Goal: Information Seeking & Learning: Learn about a topic

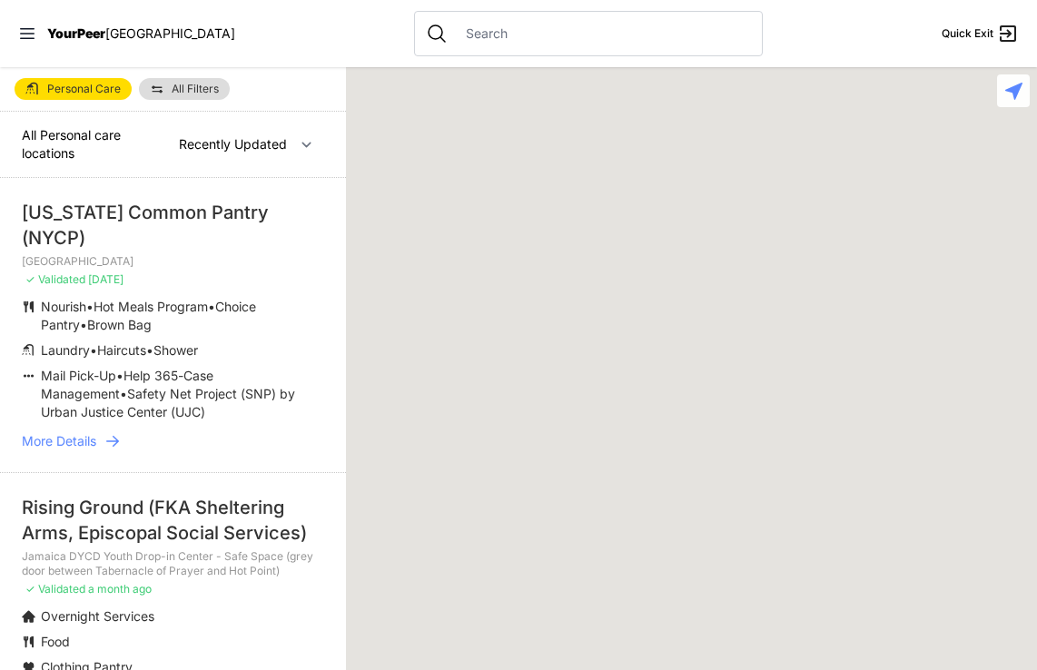
select select "recentlyUpdated"
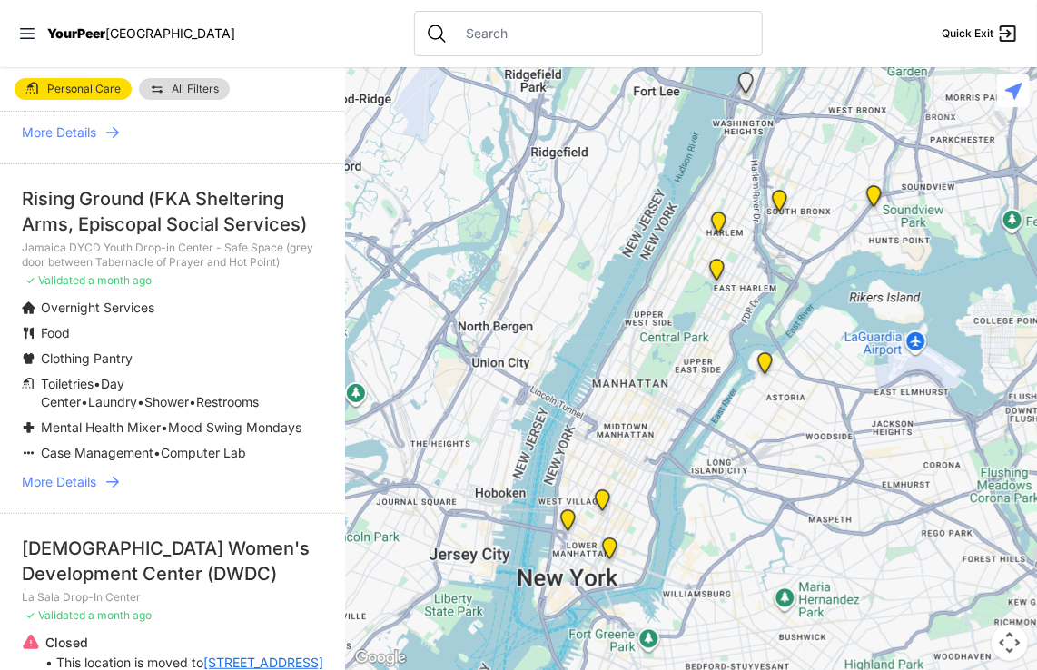
scroll to position [363, 0]
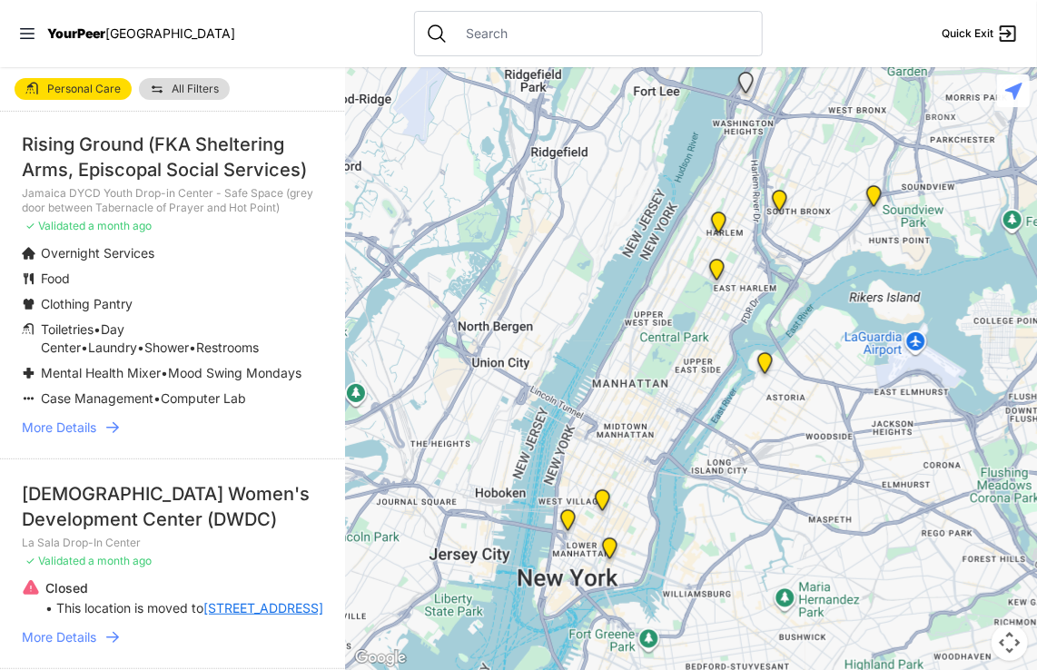
click at [253, 285] on li "Food" at bounding box center [173, 279] width 302 height 18
click at [760, 362] on img at bounding box center [765, 366] width 23 height 29
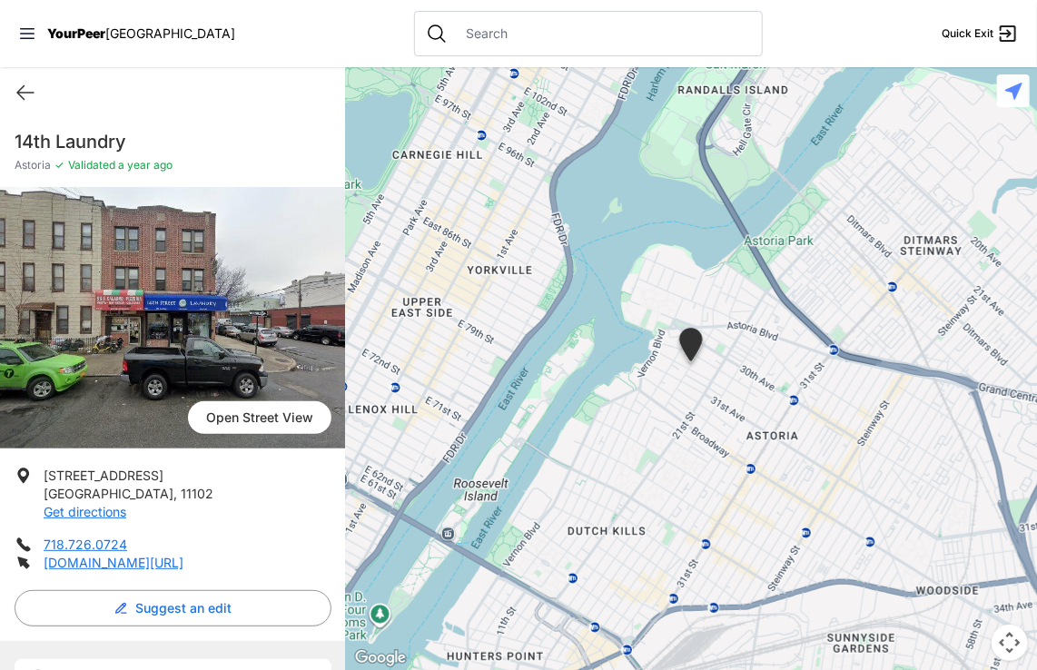
click at [677, 328] on div at bounding box center [691, 368] width 691 height 603
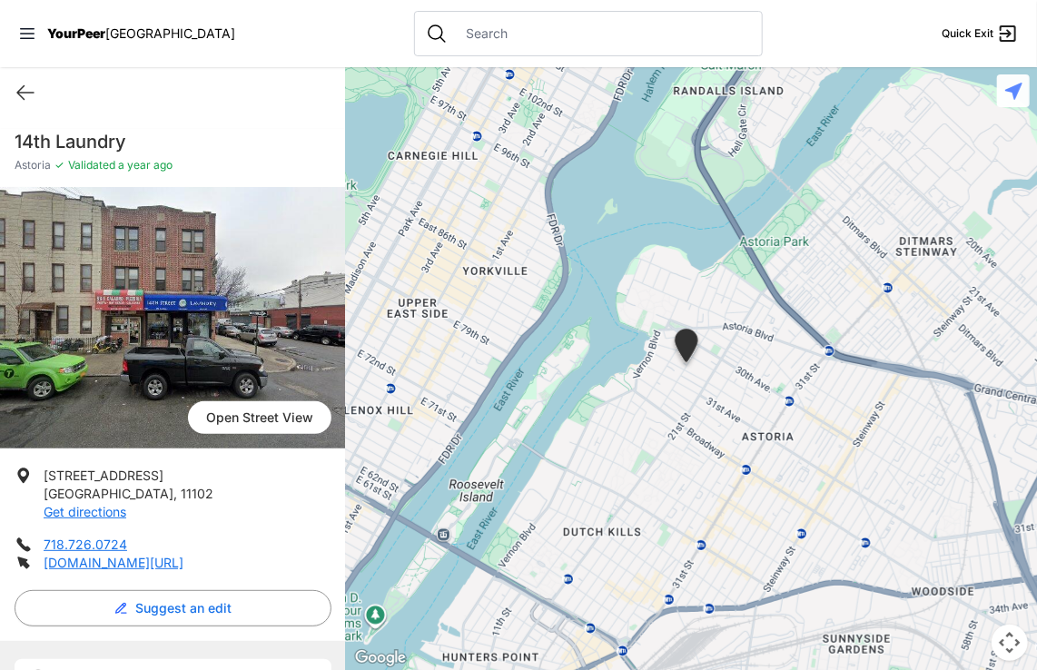
click at [597, 322] on div at bounding box center [691, 368] width 691 height 603
click at [598, 322] on div at bounding box center [691, 368] width 691 height 603
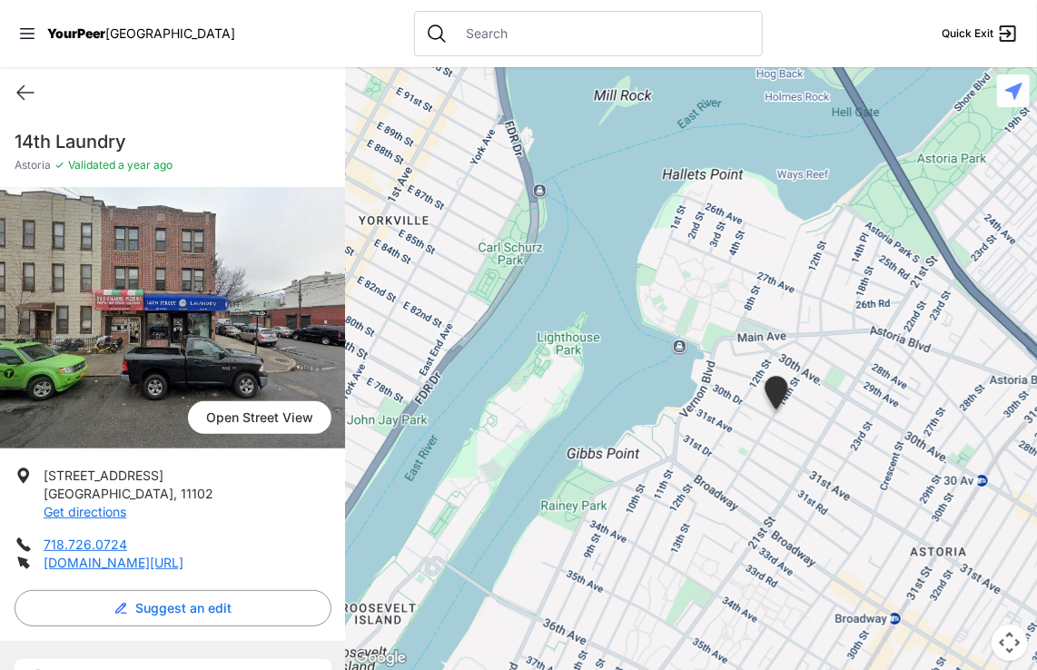
click at [550, 307] on div at bounding box center [691, 368] width 691 height 603
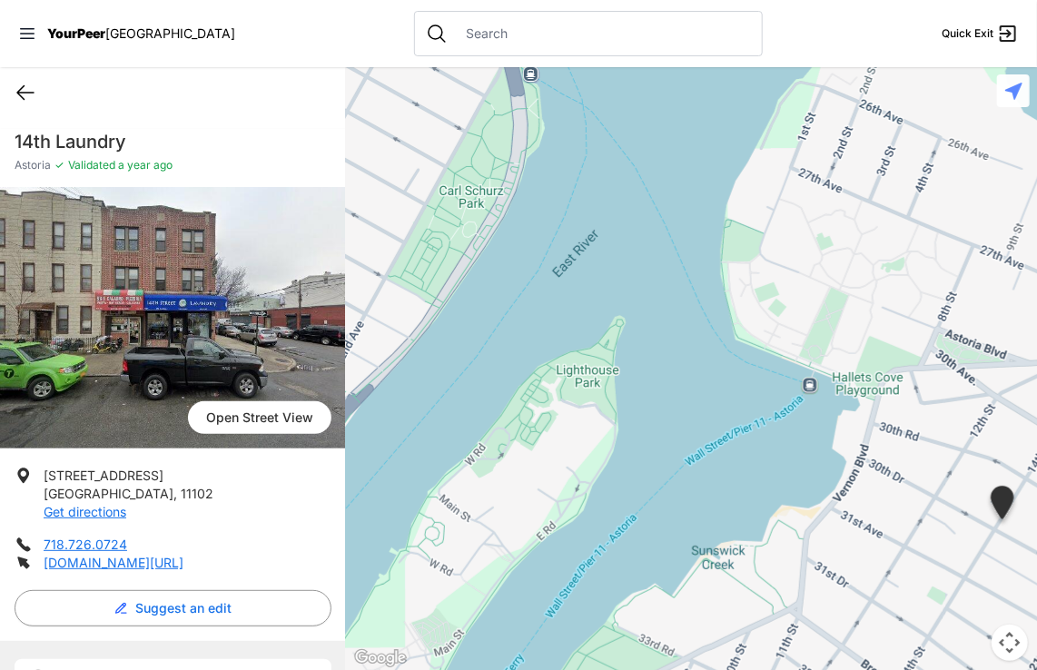
click at [25, 94] on icon at bounding box center [26, 93] width 22 height 22
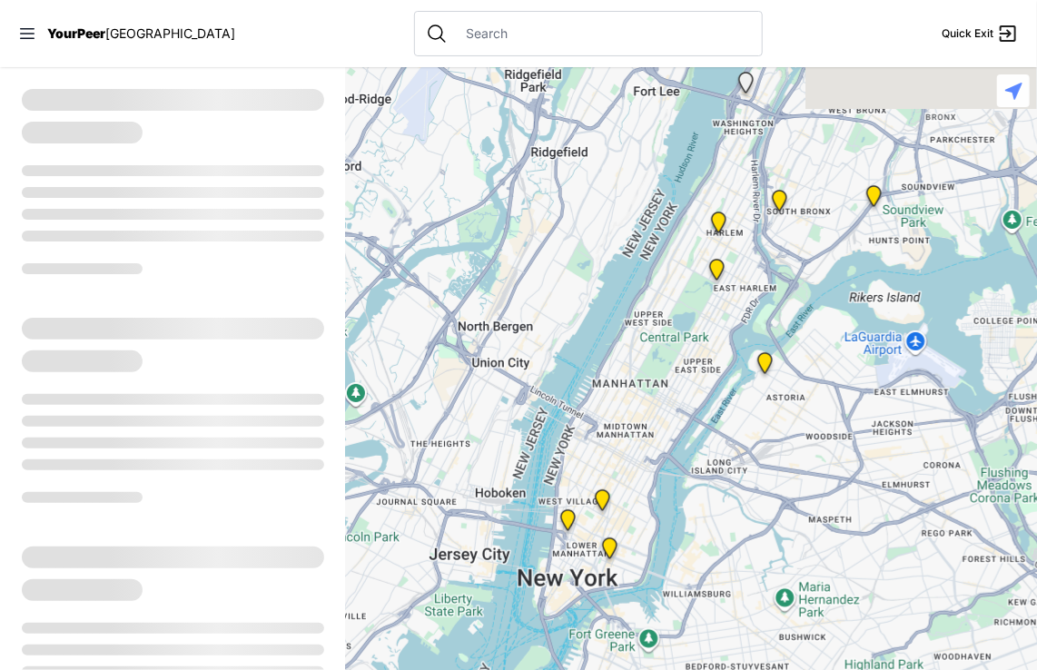
select select "recentlyUpdated"
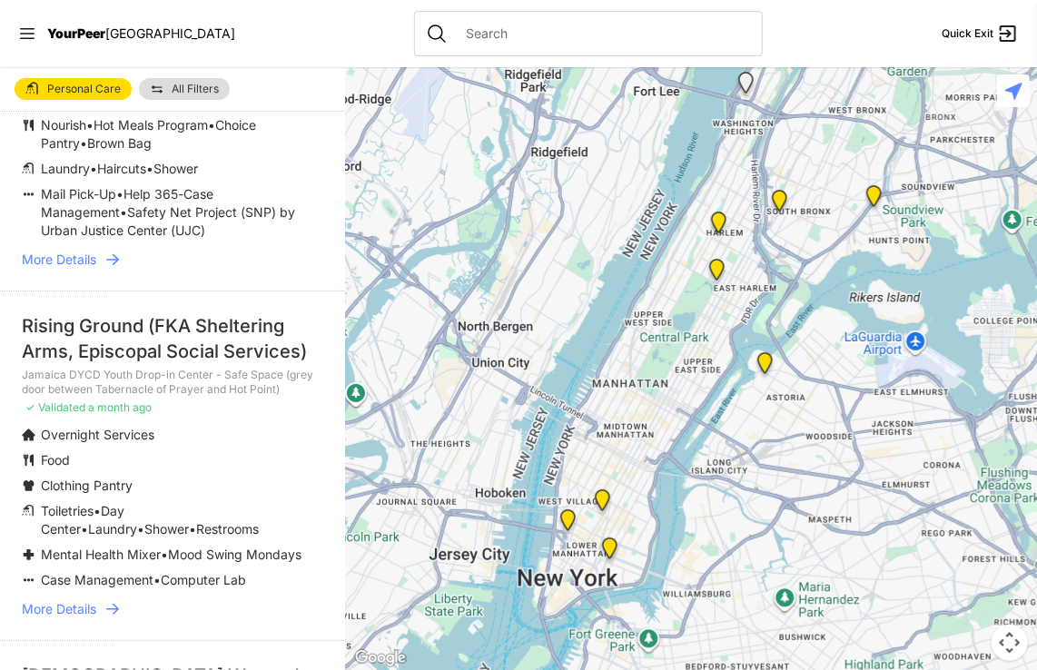
scroll to position [273, 0]
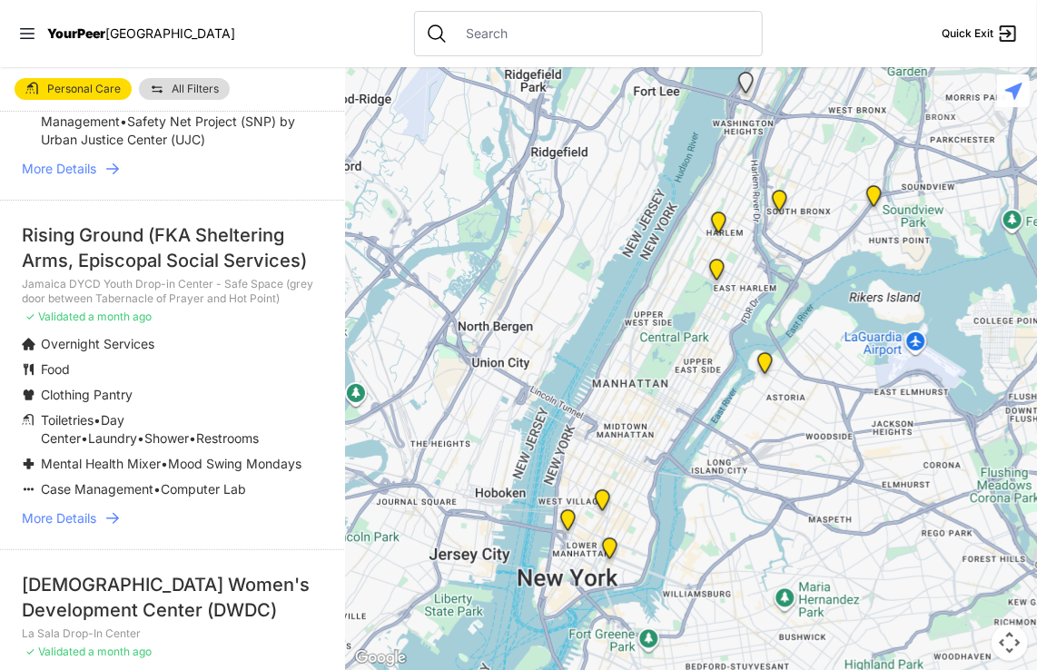
click at [203, 247] on div "Rising Ground (FKA Sheltering Arms, Episcopal Social Services)" at bounding box center [173, 248] width 302 height 51
click at [113, 528] on icon at bounding box center [113, 519] width 18 height 18
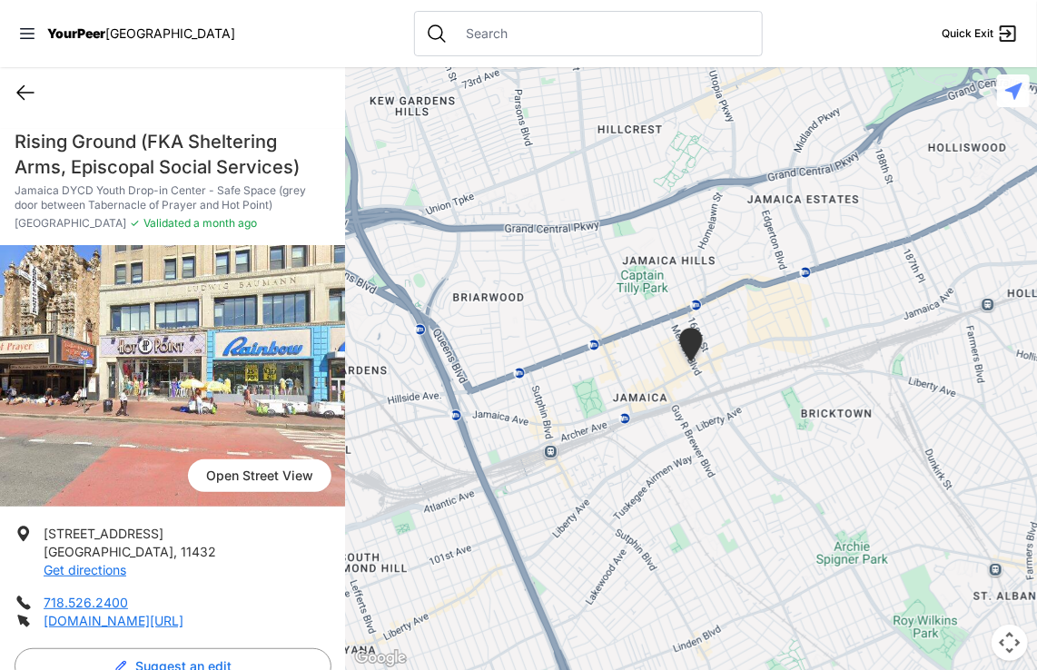
click at [21, 89] on icon at bounding box center [25, 93] width 16 height 14
select select "recentlyUpdated"
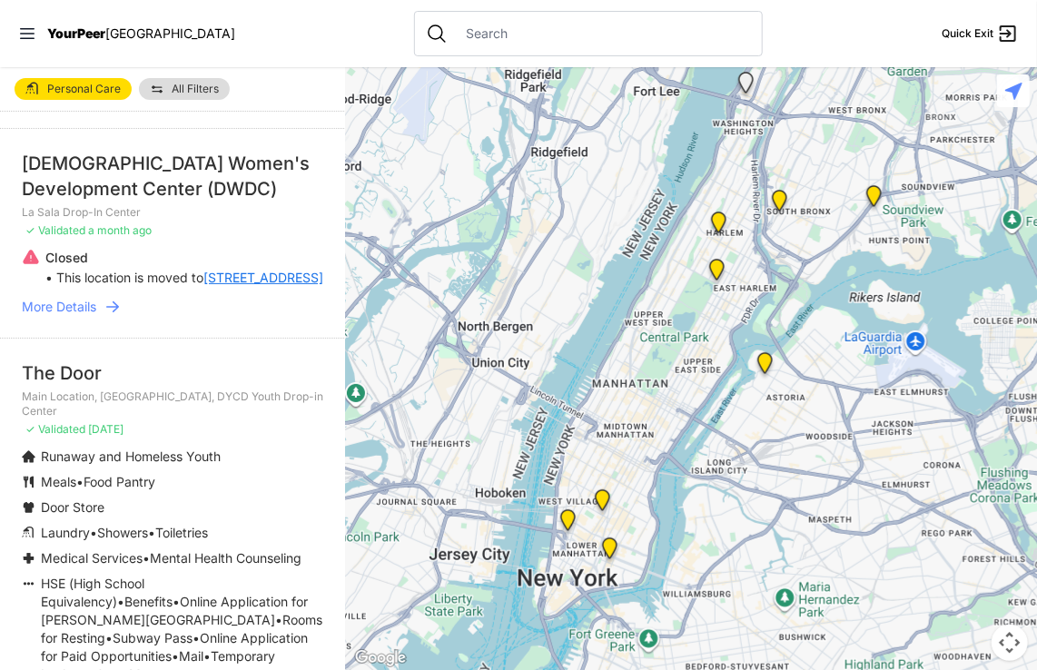
scroll to position [727, 0]
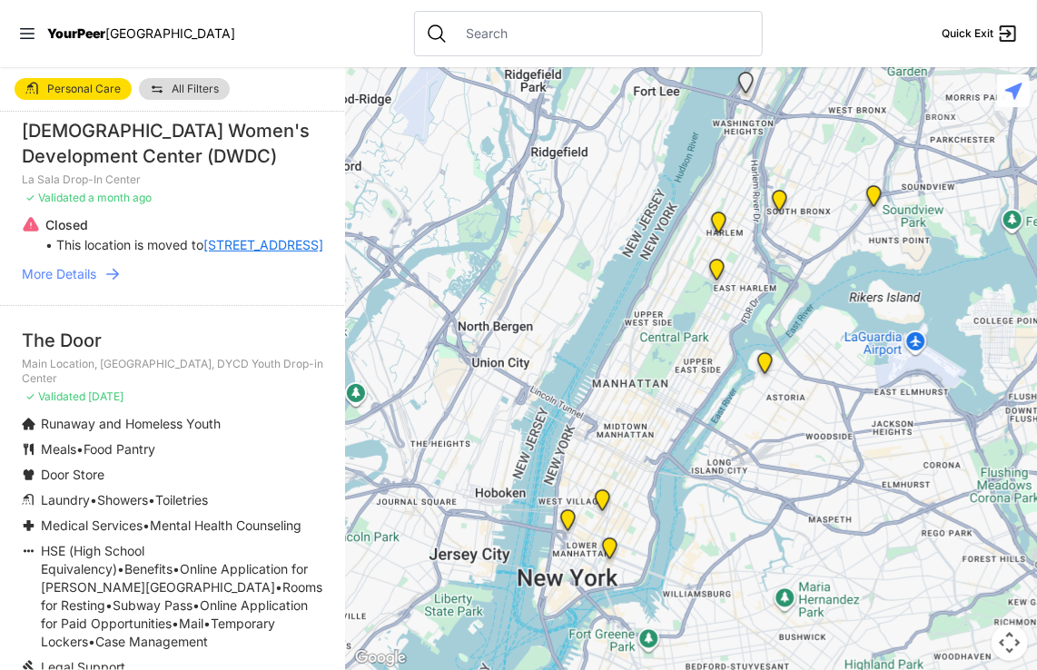
click at [109, 305] on li "[DEMOGRAPHIC_DATA] Women's Development Center (DWDC) La Sala Drop-In Center ✓ V…" at bounding box center [173, 200] width 346 height 210
click at [115, 283] on icon at bounding box center [113, 274] width 18 height 18
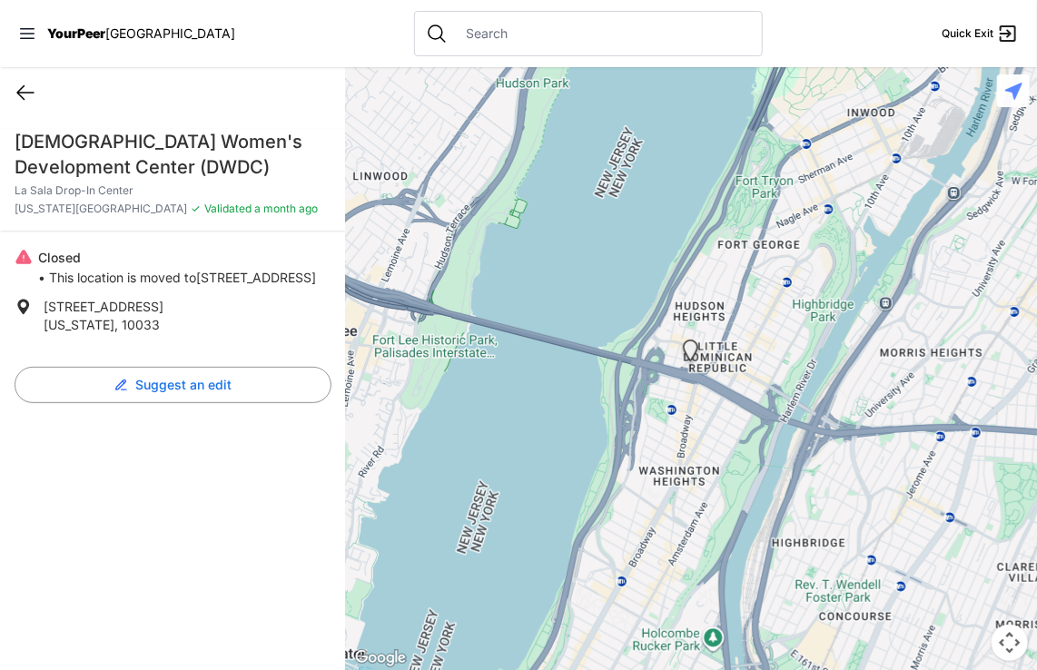
click at [18, 97] on icon at bounding box center [26, 93] width 22 height 22
select select "recentlyUpdated"
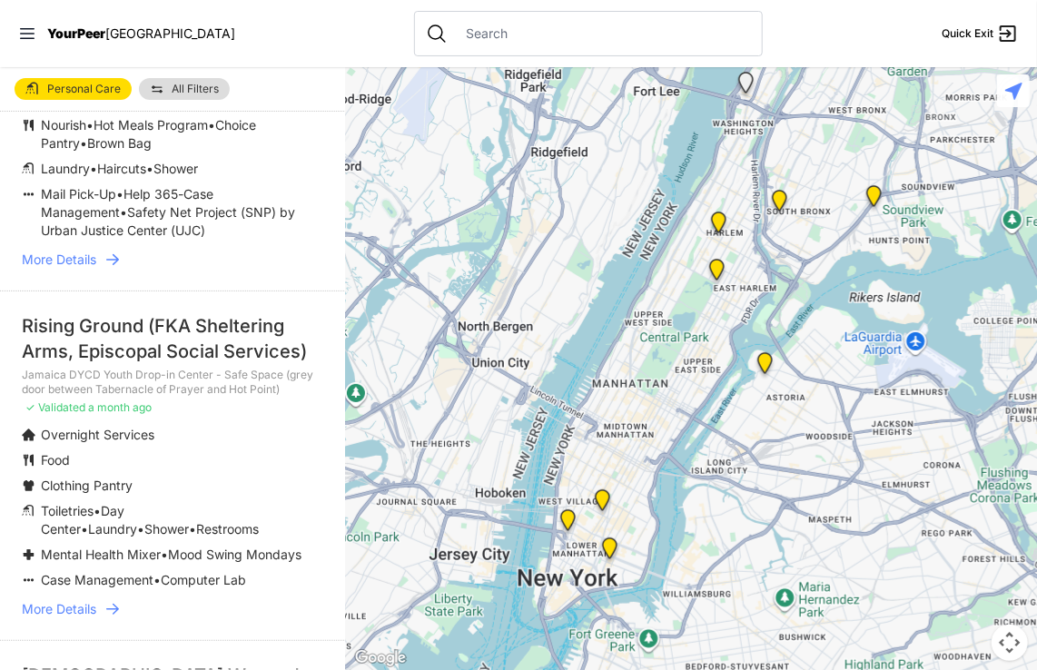
scroll to position [273, 0]
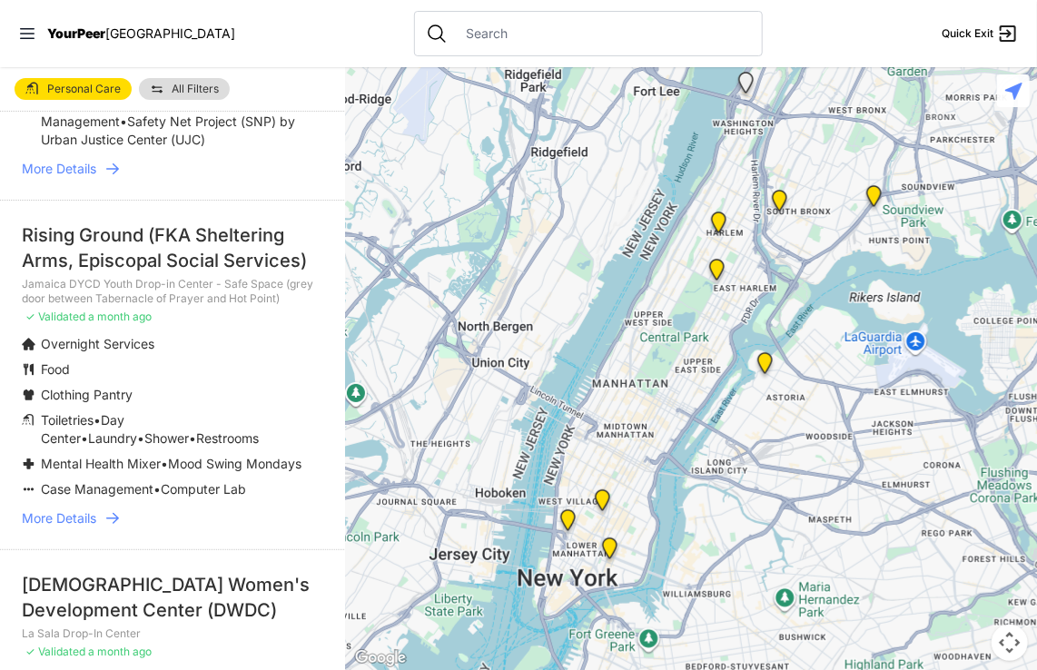
click at [111, 528] on icon at bounding box center [113, 519] width 18 height 18
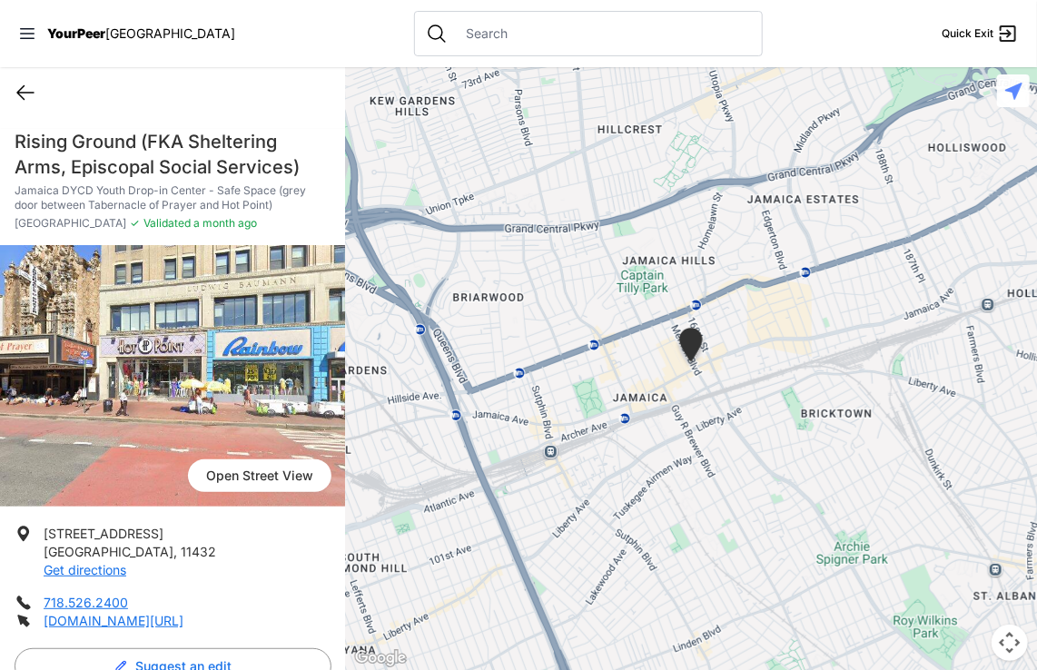
click at [32, 88] on icon at bounding box center [26, 93] width 22 height 22
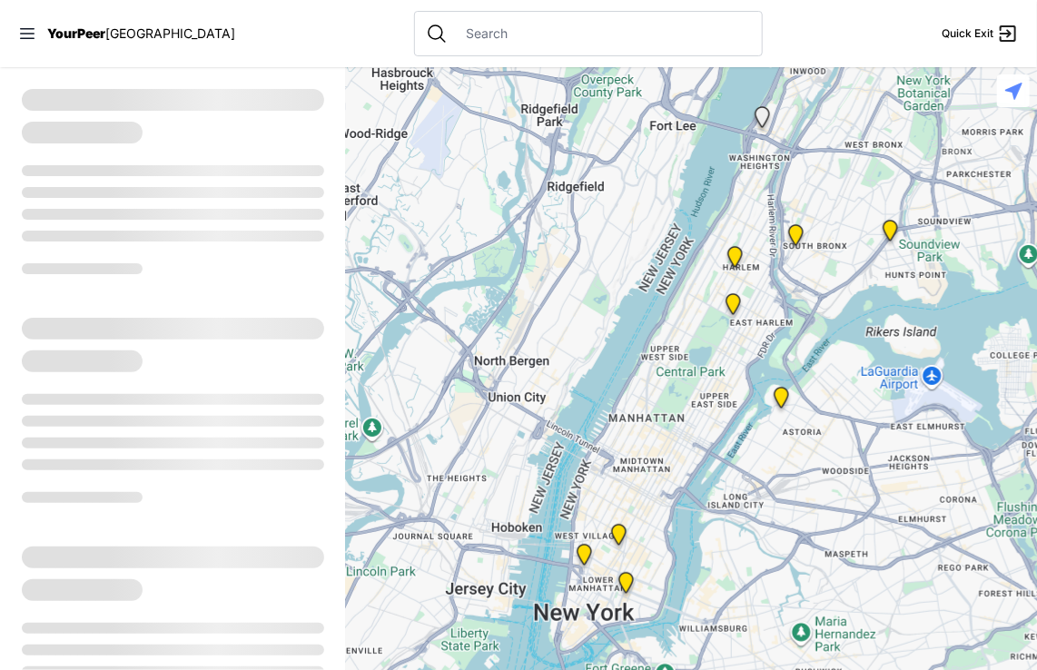
select select "recentlyUpdated"
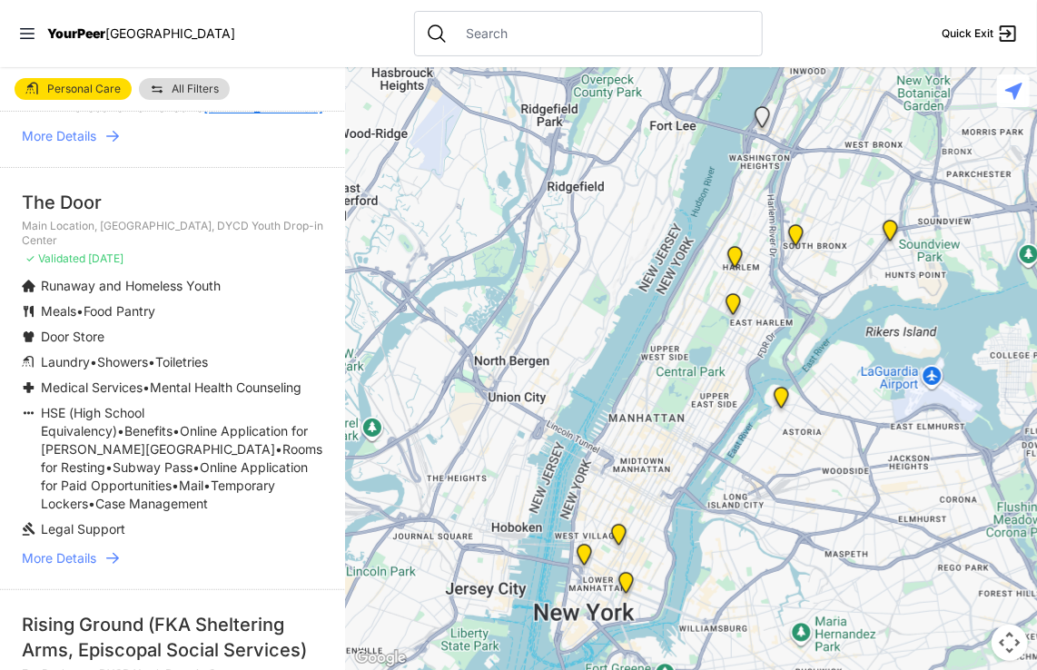
scroll to position [908, 0]
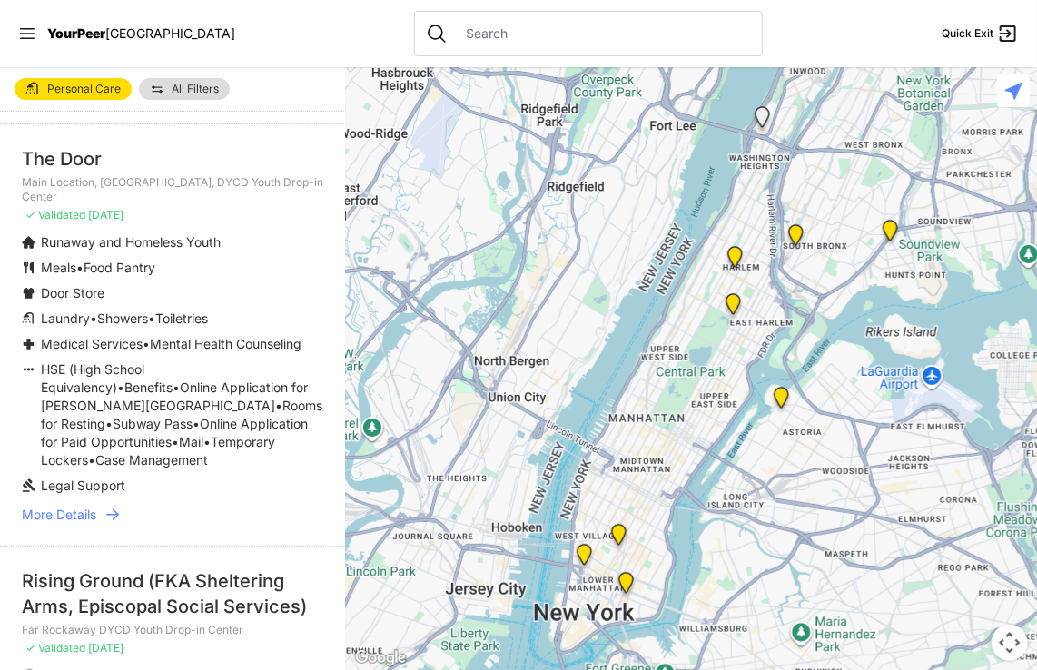
click at [51, 124] on li "[DEMOGRAPHIC_DATA] Women's Development Center (DWDC) La Sala Drop-In Center ✓ V…" at bounding box center [173, 19] width 346 height 210
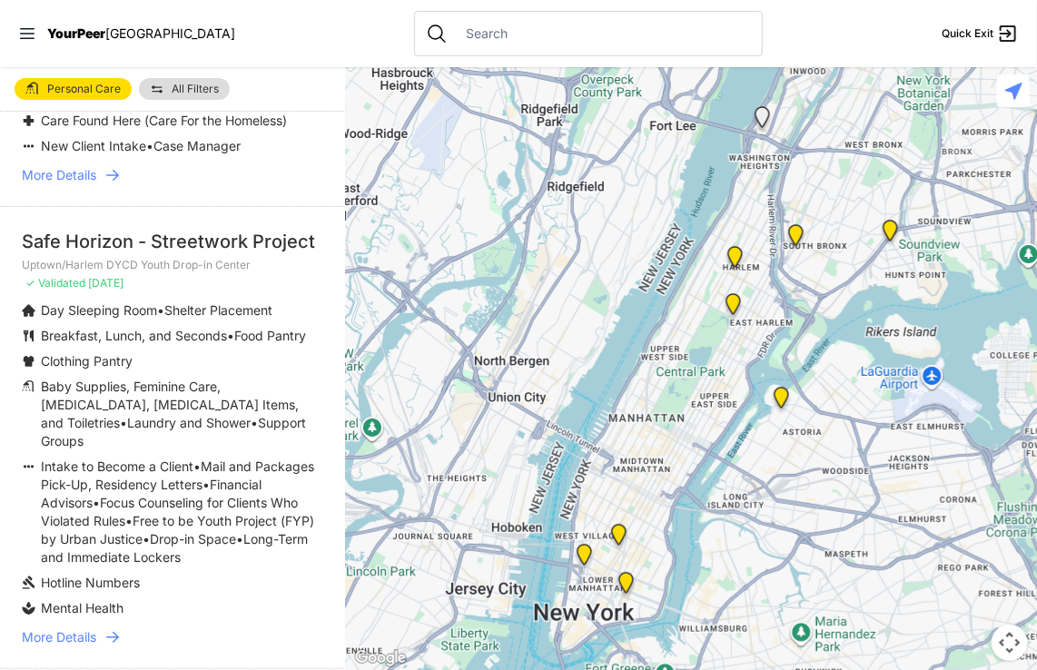
scroll to position [1908, 0]
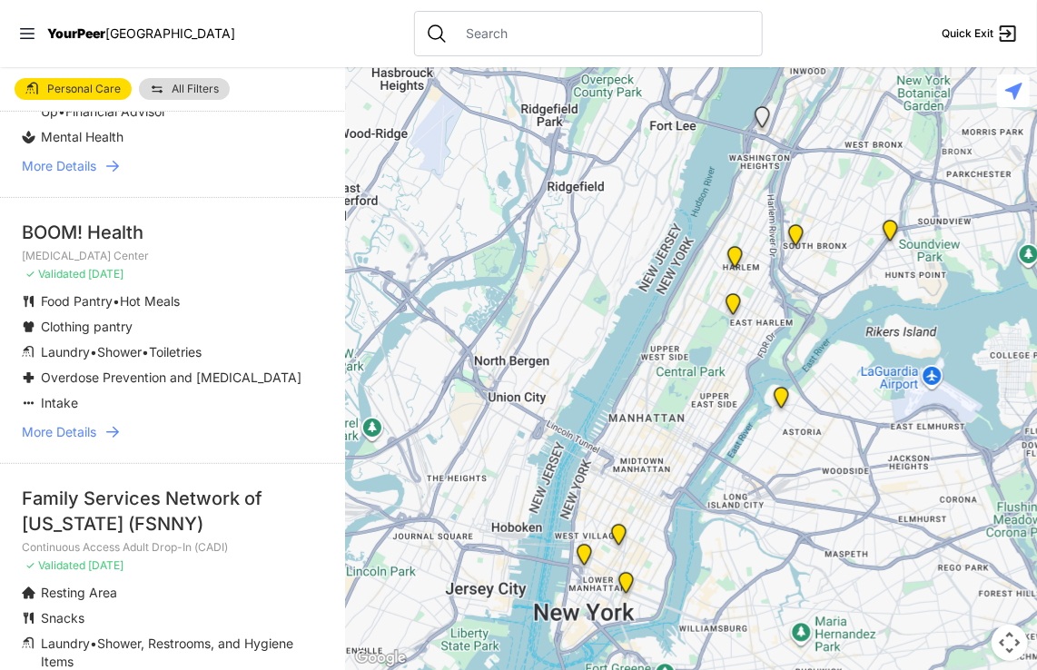
scroll to position [2725, 0]
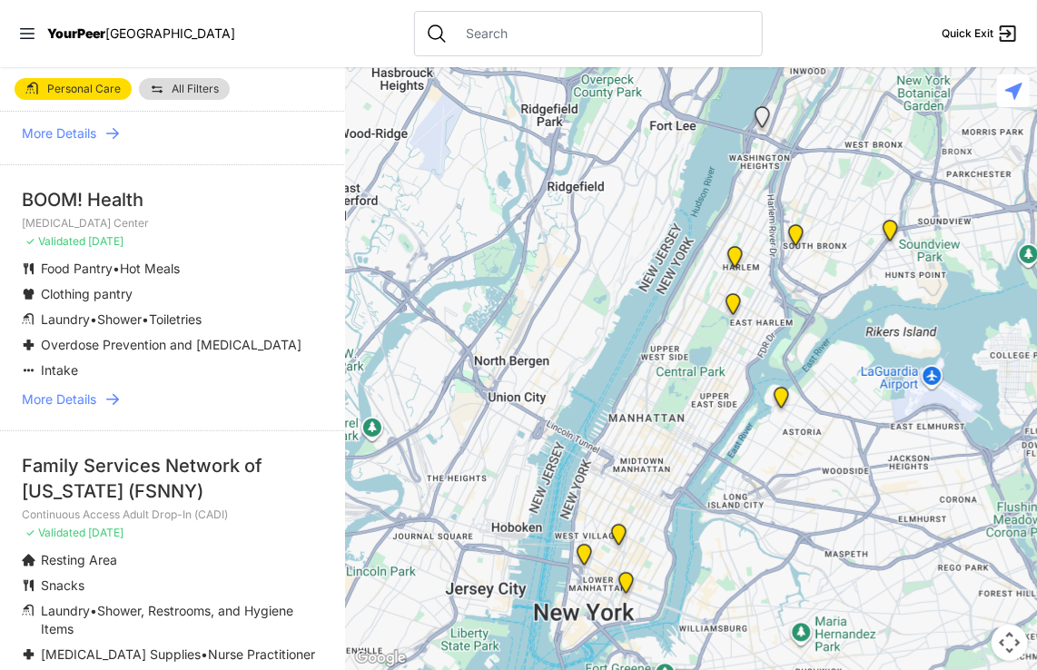
click at [22, 522] on p "Continuous Access Adult Drop-In (CADI)" at bounding box center [173, 515] width 302 height 15
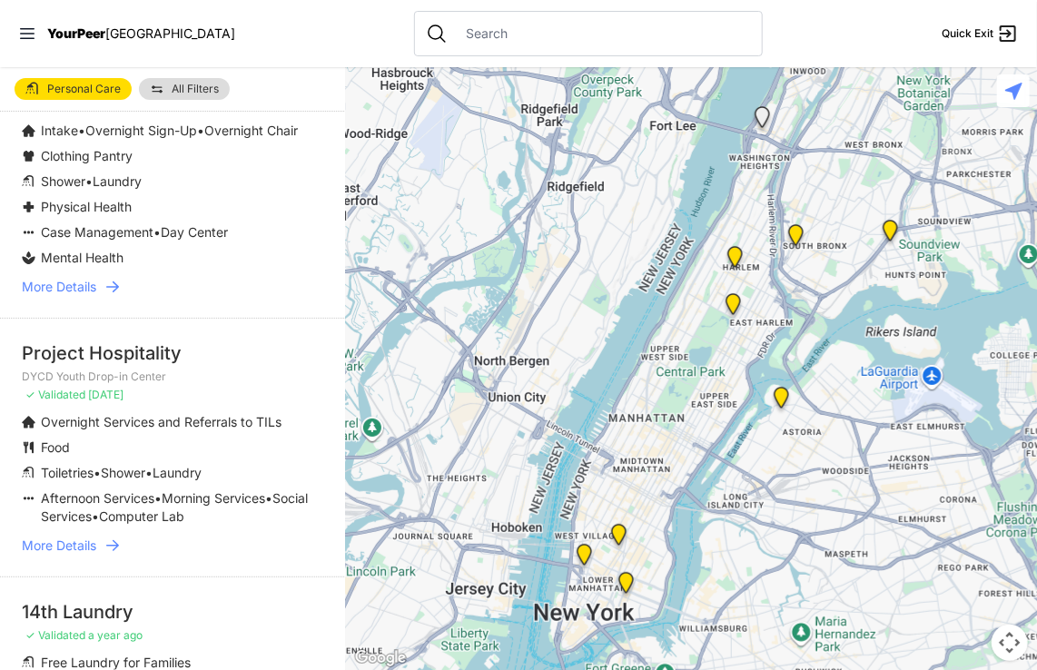
scroll to position [4178, 0]
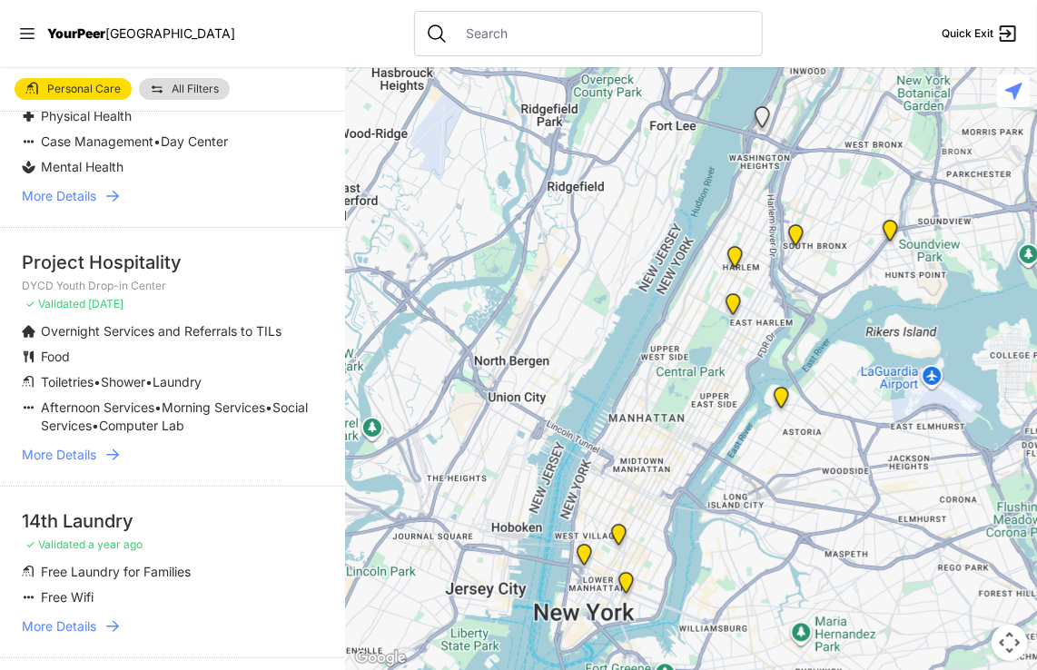
click at [80, 464] on span "More Details" at bounding box center [59, 455] width 74 height 18
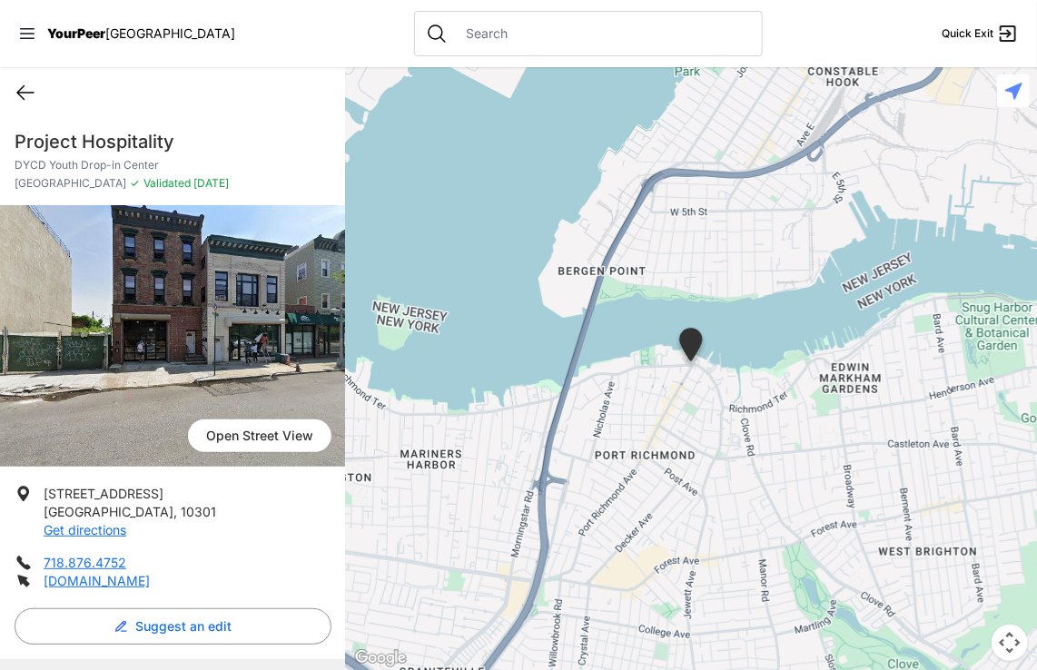
click at [20, 89] on icon at bounding box center [25, 93] width 16 height 14
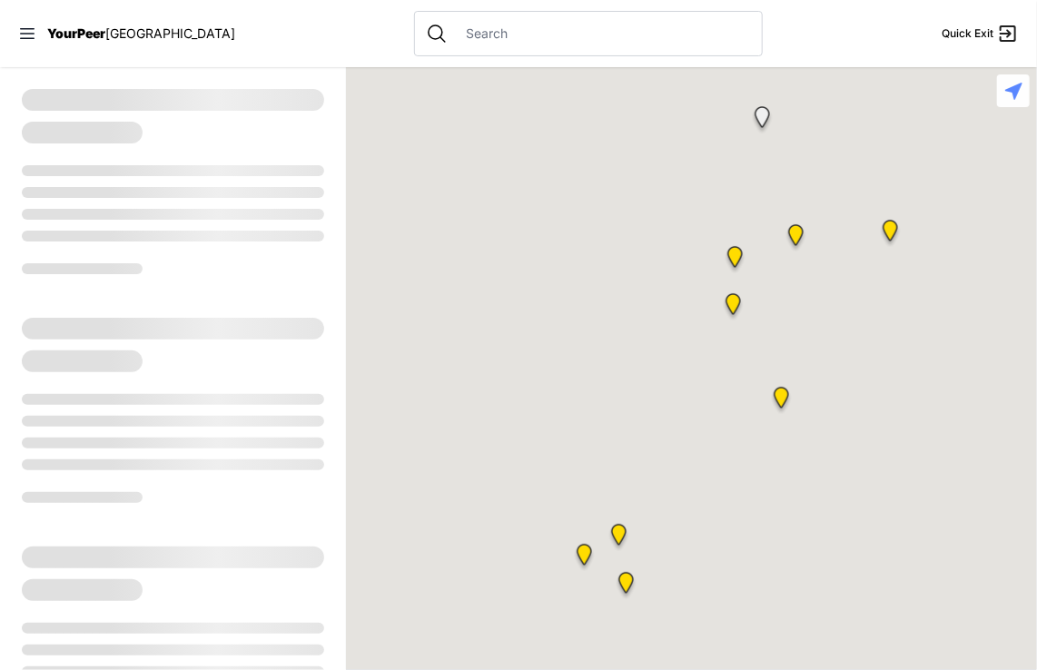
select select "recentlyUpdated"
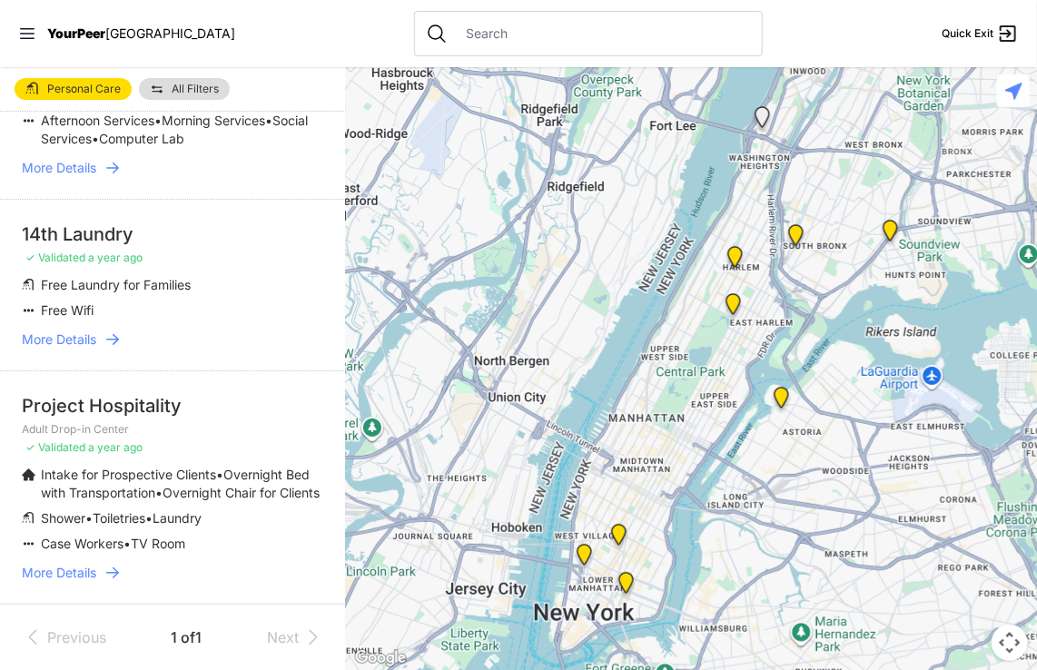
scroll to position [4604, 0]
click at [113, 570] on icon at bounding box center [113, 573] width 18 height 18
